Goal: Information Seeking & Learning: Learn about a topic

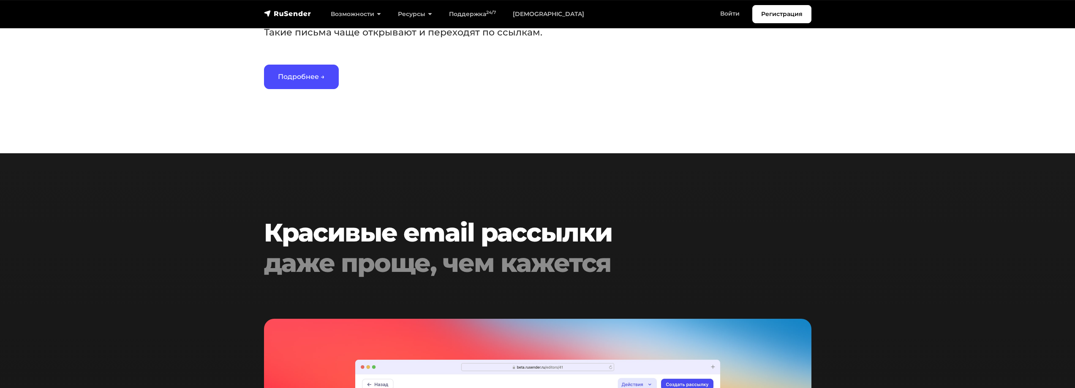
scroll to position [1521, 0]
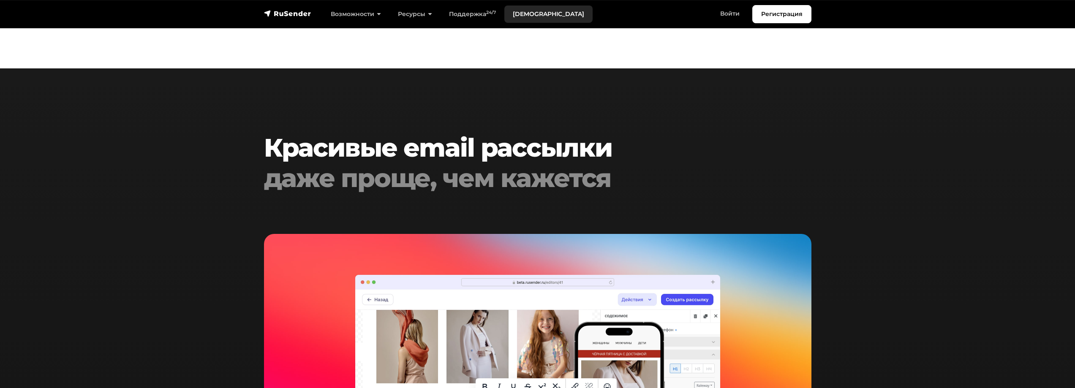
click at [529, 14] on link "[DEMOGRAPHIC_DATA]" at bounding box center [548, 13] width 88 height 17
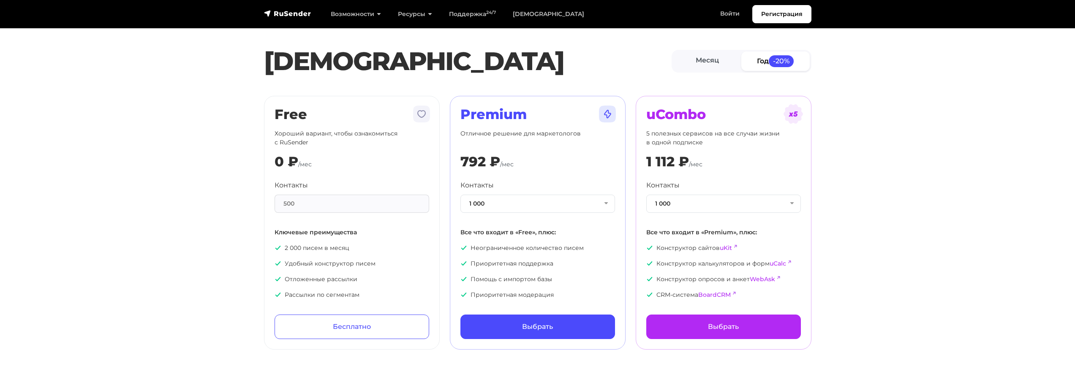
scroll to position [42, 0]
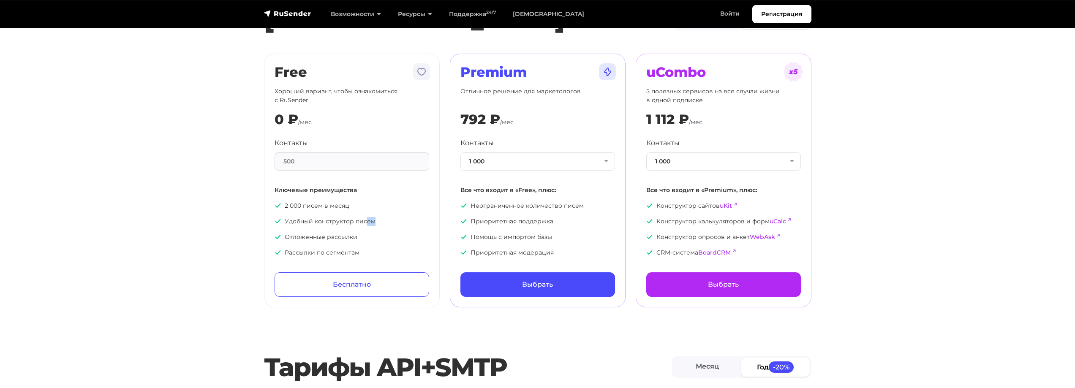
click at [379, 223] on p "Удобный конструктор писем" at bounding box center [352, 221] width 155 height 9
drag, startPoint x: 356, startPoint y: 221, endPoint x: 374, endPoint y: 222, distance: 18.2
click at [374, 222] on p "Удобный конструктор писем" at bounding box center [352, 221] width 155 height 9
click at [355, 222] on p "Удобный конструктор писем" at bounding box center [352, 221] width 155 height 9
drag, startPoint x: 352, startPoint y: 222, endPoint x: 376, endPoint y: 222, distance: 24.1
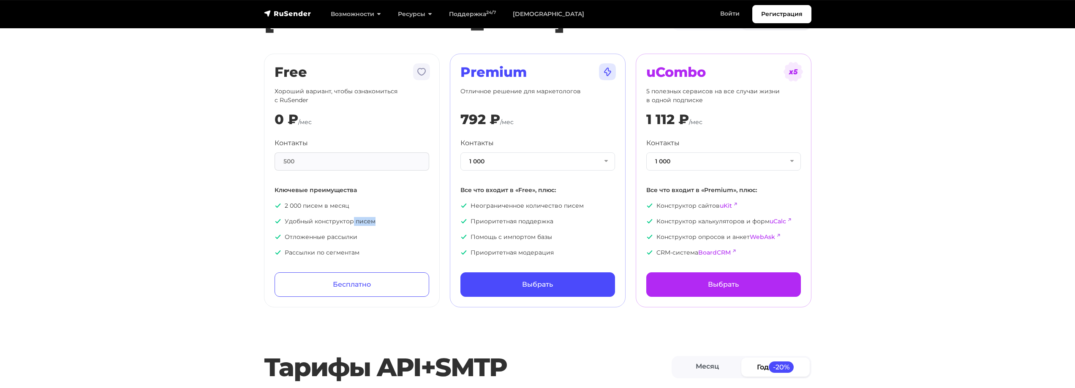
click at [376, 222] on p "Удобный конструктор писем" at bounding box center [352, 221] width 155 height 9
click at [376, 223] on p "Удобный конструктор писем" at bounding box center [352, 221] width 155 height 9
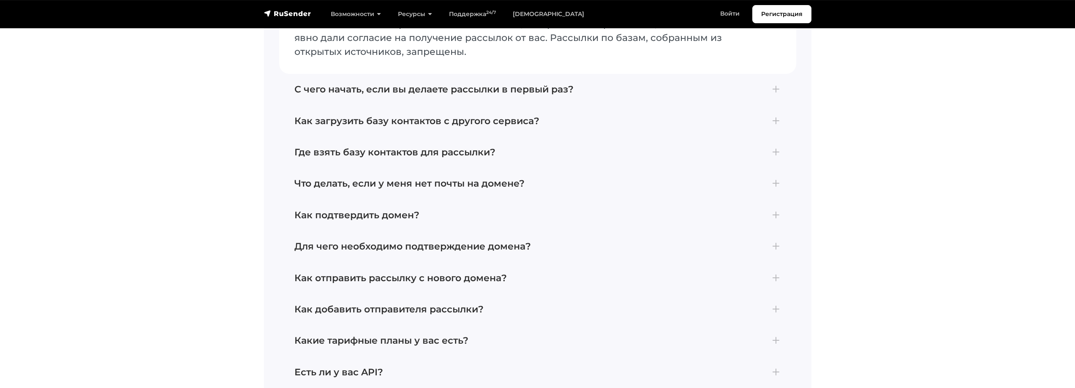
scroll to position [1943, 0]
click at [419, 87] on h4 "С чего начать, если вы делаете рассылки в первый раз?" at bounding box center [537, 90] width 487 height 11
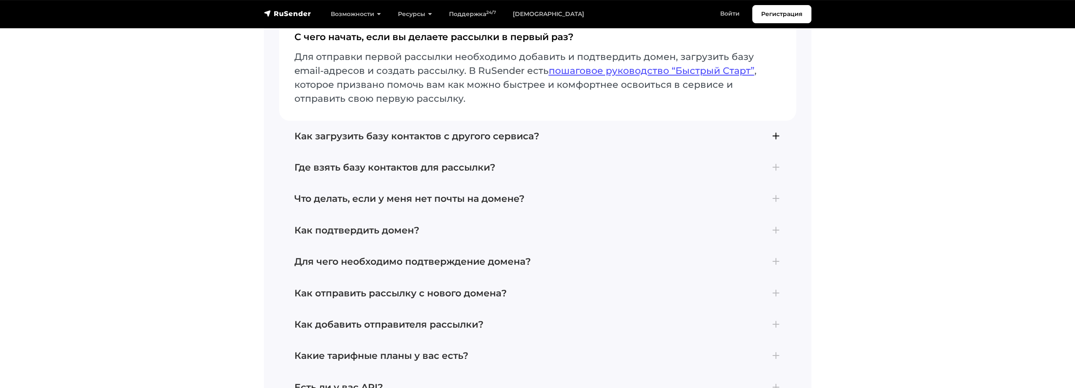
click at [447, 131] on h4 "Как загрузить базу контактов с другого сервиса?" at bounding box center [537, 136] width 487 height 11
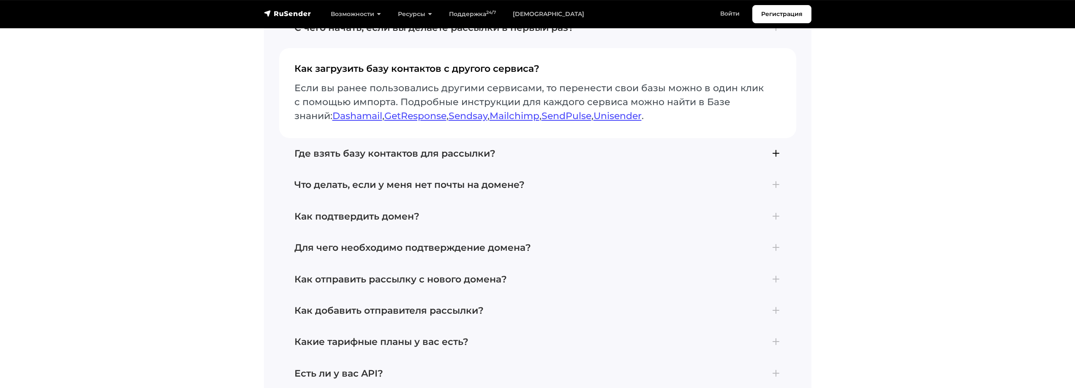
click at [430, 148] on h4 "Где взять базу контактов для рассылки?" at bounding box center [537, 153] width 487 height 11
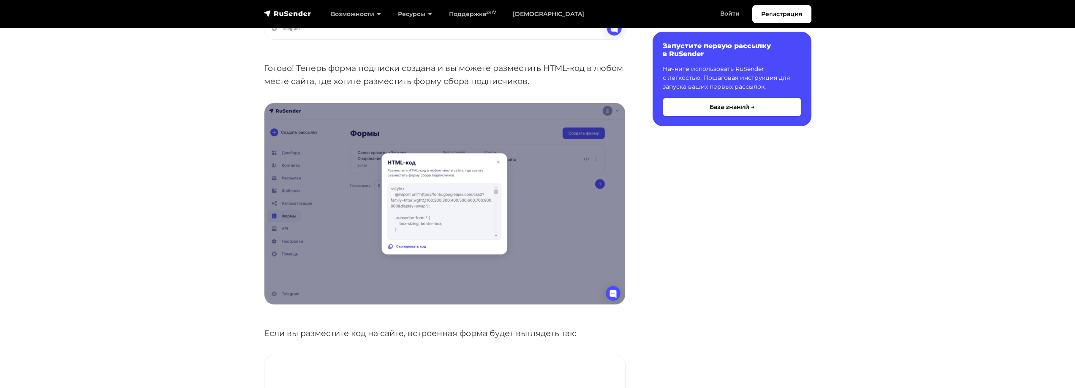
scroll to position [2492, 0]
